Goal: Task Accomplishment & Management: Complete application form

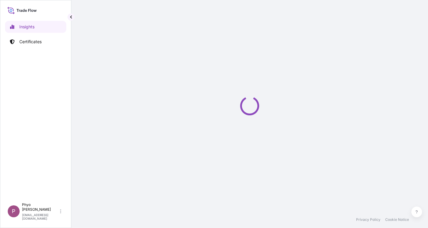
select select "2025"
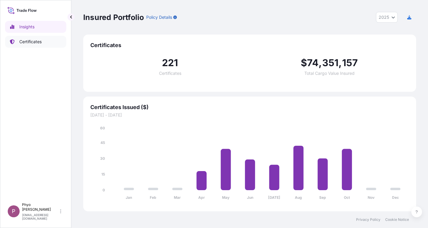
click at [36, 44] on p "Certificates" at bounding box center [30, 42] width 22 height 6
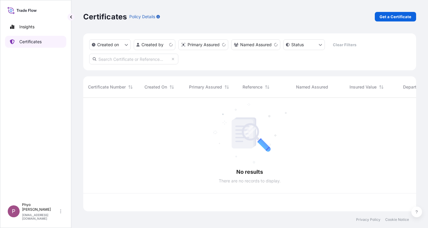
scroll to position [112, 329]
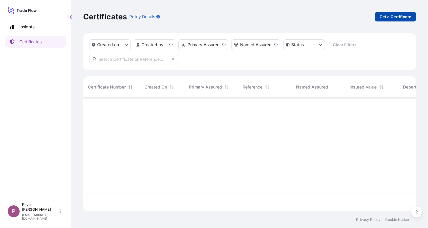
click at [388, 17] on p "Get a Certificate" at bounding box center [396, 17] width 32 height 6
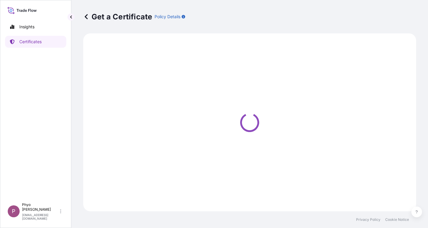
select select "Sea"
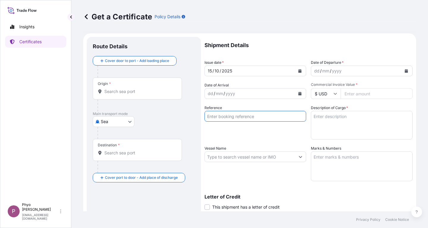
click at [233, 117] on input "Reference" at bounding box center [256, 116] width 102 height 11
paste input "TT 2025 197"
paste input "CNB0295867"
type input "TT 2025 197 , CNB0295867"
click at [316, 122] on textarea "Description of Cargo *" at bounding box center [362, 125] width 102 height 29
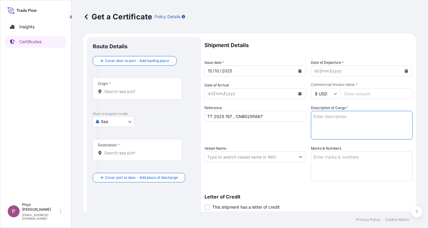
paste textarea "Diethylene Glycol (Solvent) Diethylene Glycol Greaterthan Equal 99 - Lessthan E…"
type textarea "Diethylene Glycol (Solvent) Diethylene Glycol Greaterthan Equal 99 - Lessthan E…"
click at [353, 91] on input "Commercial Invoice Value *" at bounding box center [377, 93] width 72 height 11
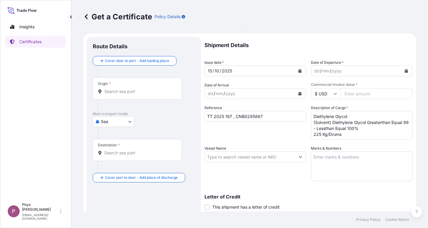
paste input "290317.5"
type input "290317.5"
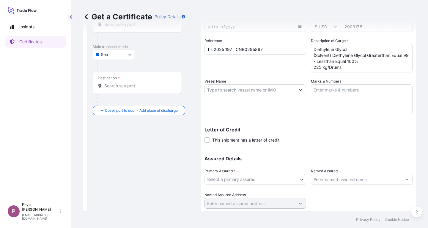
scroll to position [84, 0]
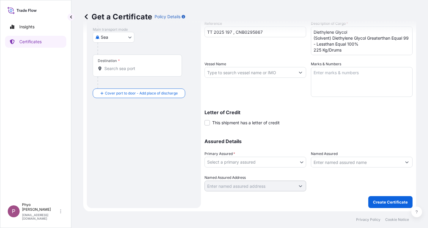
click at [326, 73] on textarea "Marks & Numbers" at bounding box center [362, 82] width 102 height 30
paste textarea "Myanma Awba Group Co., Ltd. [STREET_ADDRESS]."
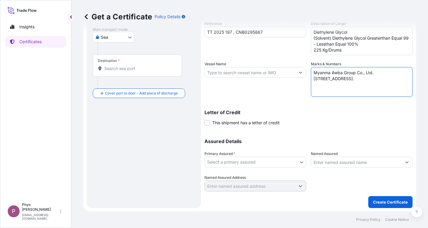
type textarea "Myanma Awba Group Co., Ltd. [STREET_ADDRESS]."
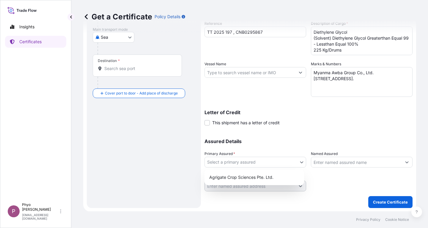
click at [288, 163] on body "Insights Certificates P Phyo Thaw Khant [EMAIL_ADDRESS][DOMAIN_NAME] Get a Cert…" at bounding box center [214, 114] width 428 height 228
click at [279, 181] on div "Agrigate Crop Sciences Pte. Ltd." at bounding box center [254, 177] width 95 height 11
select select "31456"
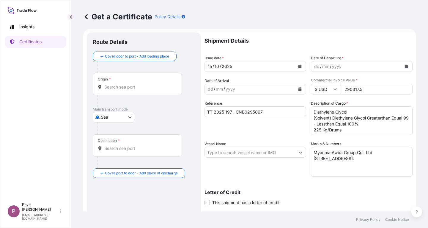
scroll to position [0, 0]
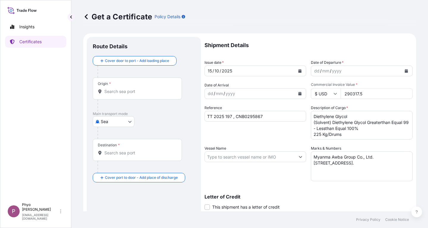
click at [405, 70] on icon "Calendar" at bounding box center [407, 71] width 4 height 4
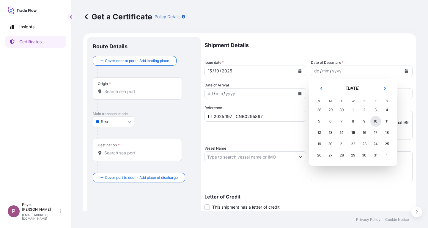
click at [376, 122] on div "10" at bounding box center [376, 121] width 11 height 11
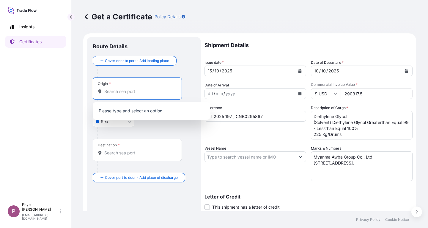
click at [133, 91] on input "Origin *" at bounding box center [139, 91] width 70 height 6
type input "ဏ"
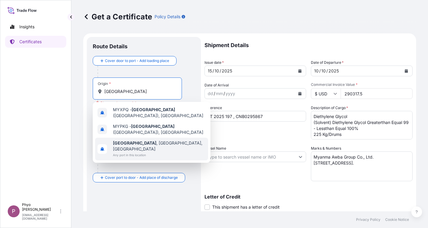
click at [143, 152] on span "Any port in this location" at bounding box center [159, 155] width 93 height 6
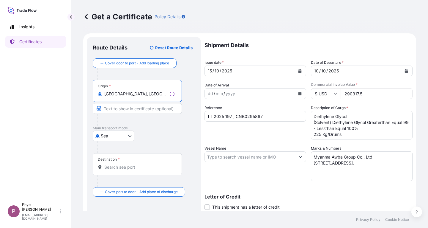
type input "[GEOGRAPHIC_DATA], [GEOGRAPHIC_DATA], [GEOGRAPHIC_DATA]"
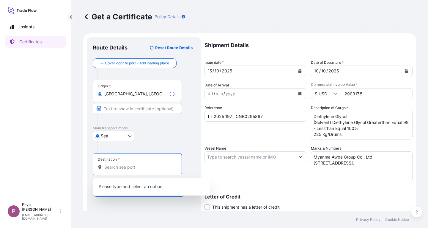
click at [130, 168] on input "Destination *" at bounding box center [139, 167] width 70 height 6
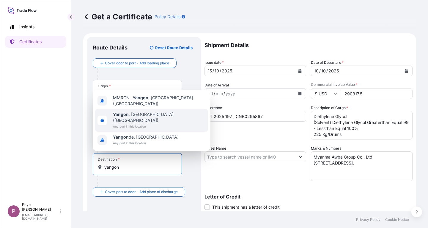
click at [149, 125] on span "Any port in this location" at bounding box center [159, 126] width 93 height 6
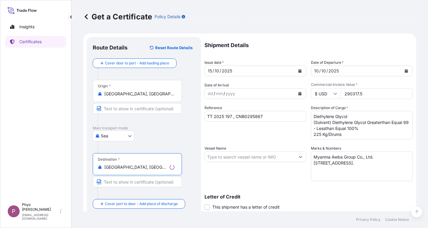
scroll to position [84, 0]
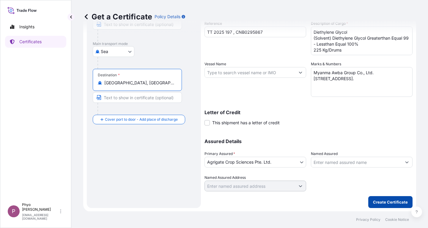
type input "[GEOGRAPHIC_DATA], [GEOGRAPHIC_DATA] ([GEOGRAPHIC_DATA])"
click at [389, 203] on p "Create Certificate" at bounding box center [390, 202] width 35 height 6
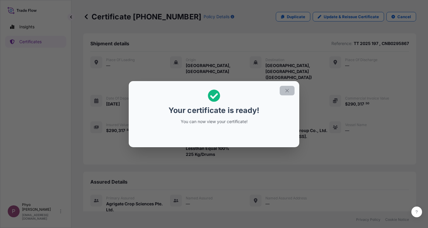
click at [289, 92] on icon "button" at bounding box center [287, 90] width 5 height 5
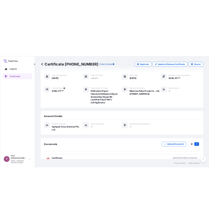
scroll to position [59, 0]
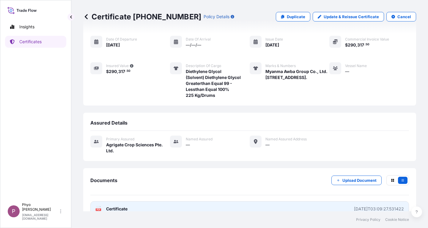
click at [286, 201] on link "PDF Certificate [DATE]T03:09:27.531422" at bounding box center [249, 208] width 319 height 15
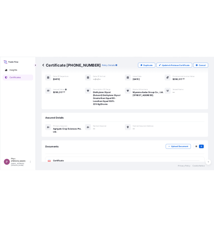
scroll to position [68, 0]
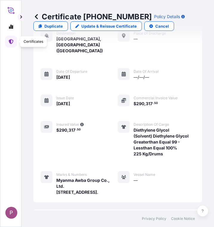
click at [10, 41] on icon at bounding box center [11, 41] width 4 height 5
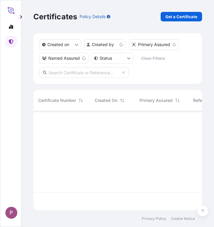
scroll to position [98, 164]
click at [173, 16] on p "Get a Certificate" at bounding box center [181, 17] width 32 height 6
select select "Sea"
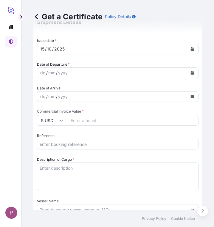
scroll to position [178, 0]
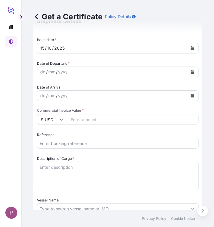
click at [59, 143] on input "Reference" at bounding box center [117, 143] width 161 height 11
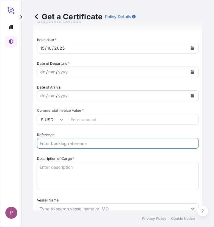
paste input "TT 2025 198"
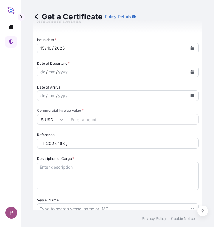
click at [71, 143] on input "TT 2025 198 ," at bounding box center [117, 143] width 161 height 11
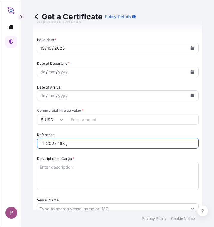
paste input "A17FX22765"
type input "TT 2025 198 , A17FX22765"
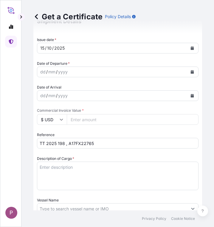
click at [66, 163] on textarea "Description of Cargo *" at bounding box center [117, 176] width 161 height 29
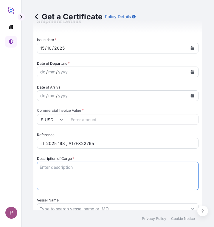
paste textarea "Disodium Octaborate Tetrahydrate Na2B8O13.4H2O : 99.20% Min 25 Kg/Bags"
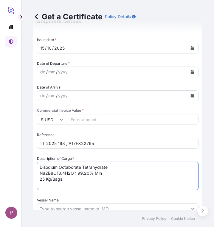
type textarea "Disodium Octaborate Tetrahydrate Na2B8O13.4H2O : 99.20% Min 25 Kg/Bags"
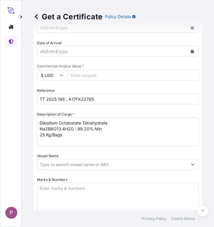
scroll to position [238, 0]
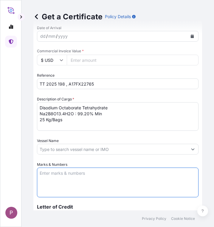
click at [57, 178] on textarea "Marks & Numbers" at bounding box center [117, 183] width 161 height 30
paste textarea "Myanma Awba Group Co., Ltd. [STREET_ADDRESS]."
type textarea "Myanma Awba Group Co., Ltd. [STREET_ADDRESS]."
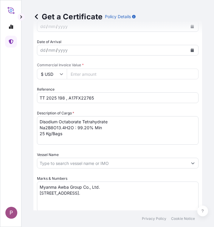
scroll to position [208, 0]
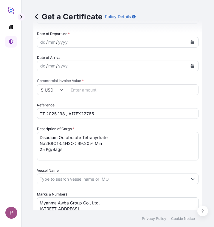
click at [88, 91] on input "Commercial Invoice Value *" at bounding box center [132, 89] width 131 height 11
paste input "26400"
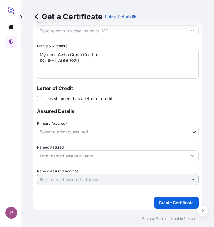
scroll to position [357, 0]
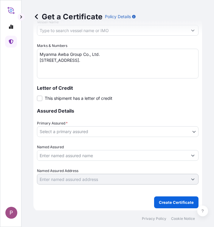
type input "26400"
click at [122, 132] on body "P Get a Certificate Policy Details Route Details Cover door to port - Add loadi…" at bounding box center [107, 113] width 214 height 227
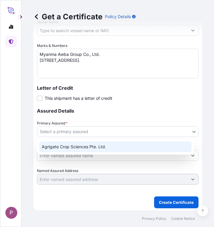
click at [116, 149] on div "Agrigate Crop Sciences Pte. Ltd." at bounding box center [115, 147] width 152 height 11
select select "31456"
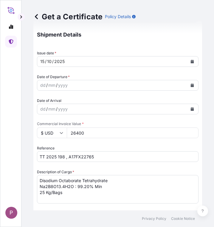
scroll to position [149, 0]
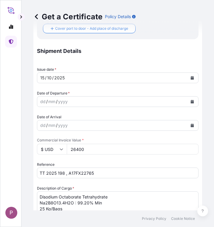
click at [190, 101] on button "Calendar" at bounding box center [192, 102] width 10 height 10
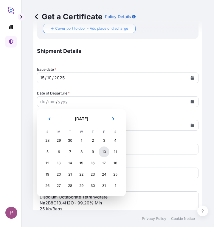
click at [104, 152] on div "10" at bounding box center [103, 152] width 11 height 11
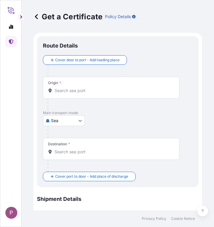
scroll to position [0, 0]
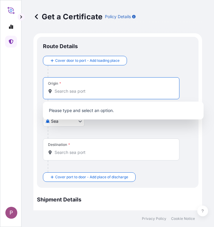
click at [74, 93] on input "Origin *" at bounding box center [112, 91] width 117 height 6
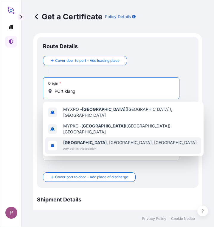
click at [115, 146] on span "Any port in this location" at bounding box center [129, 149] width 133 height 6
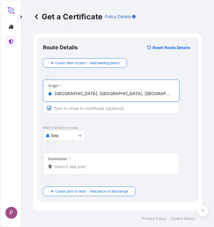
type input "[GEOGRAPHIC_DATA], [GEOGRAPHIC_DATA], [GEOGRAPHIC_DATA]"
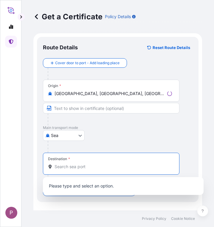
click at [81, 167] on input "Destination *" at bounding box center [112, 167] width 117 height 6
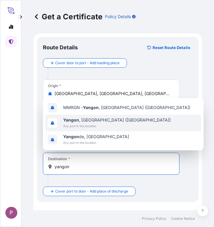
click at [106, 122] on span "[GEOGRAPHIC_DATA] , [GEOGRAPHIC_DATA] ([GEOGRAPHIC_DATA])" at bounding box center [116, 120] width 107 height 6
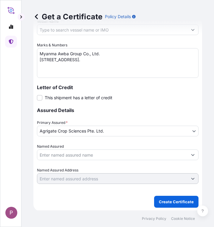
scroll to position [384, 0]
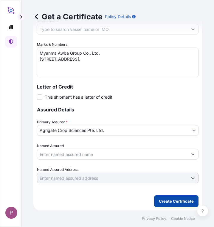
type input "[GEOGRAPHIC_DATA], [GEOGRAPHIC_DATA] ([GEOGRAPHIC_DATA])"
click at [166, 199] on p "Create Certificate" at bounding box center [176, 201] width 35 height 6
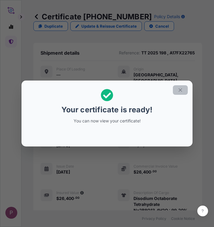
click at [178, 90] on icon "button" at bounding box center [179, 89] width 5 height 5
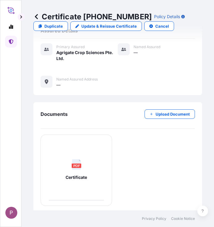
scroll to position [259, 0]
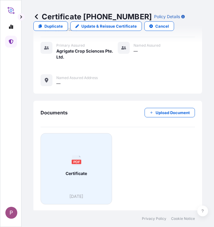
click at [90, 179] on div "PDF Certificate" at bounding box center [76, 165] width 61 height 55
